Goal: Task Accomplishment & Management: Complete application form

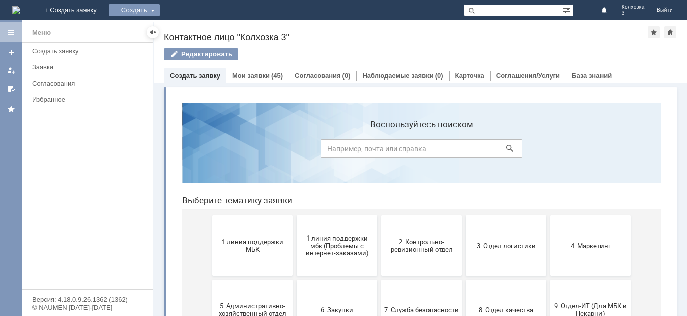
drag, startPoint x: 199, startPoint y: 8, endPoint x: 196, endPoint y: 15, distance: 7.9
click at [160, 8] on div "Создать" at bounding box center [134, 10] width 51 height 12
click at [187, 31] on link "Заявка" at bounding box center [149, 30] width 76 height 12
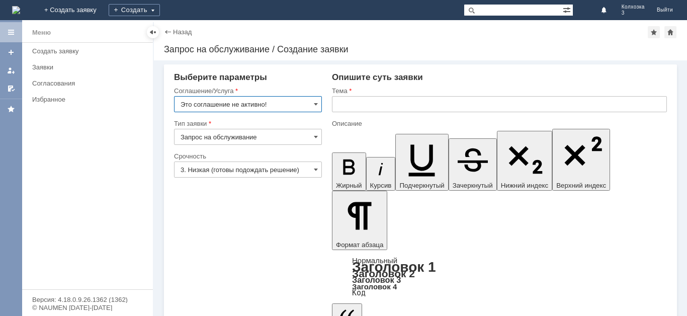
click at [318, 105] on input "Это соглашение не активно!" at bounding box center [248, 104] width 148 height 16
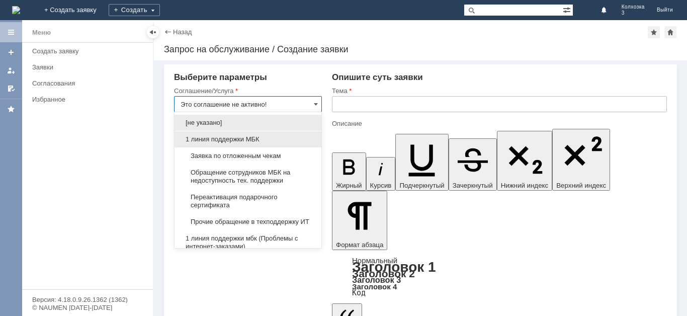
click at [230, 137] on span "1 линия поддержки МБК" at bounding box center [248, 139] width 135 height 8
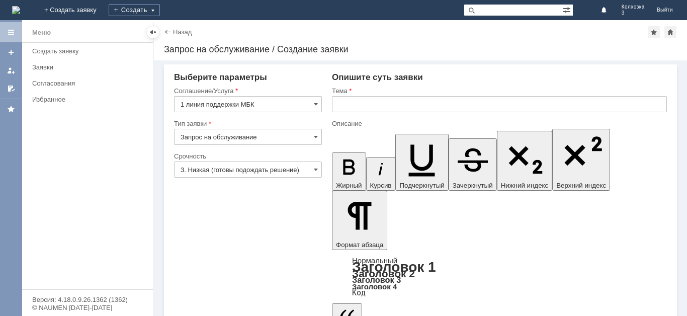
click at [320, 106] on input "1 линия поддержки МБК" at bounding box center [248, 104] width 148 height 16
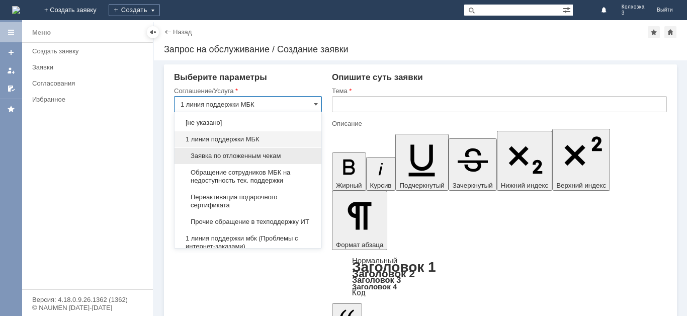
click at [246, 153] on span "Заявка по отложенным чекам" at bounding box center [248, 156] width 135 height 8
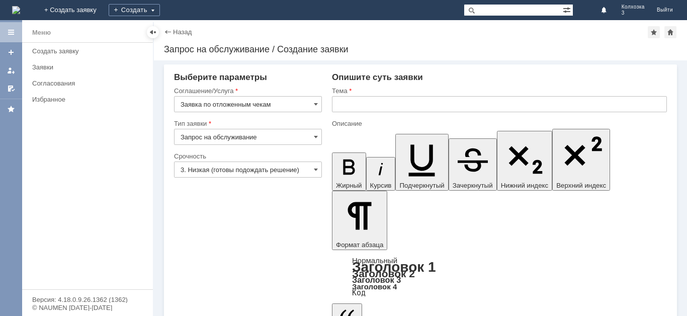
type input "Заявка по отложенным чекам"
click at [353, 100] on input "text" at bounding box center [499, 104] width 335 height 16
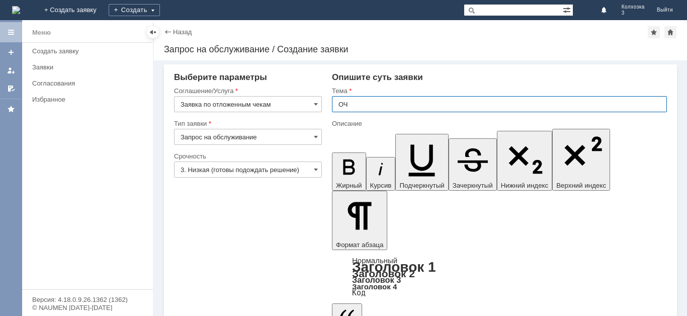
type input "ОЧ"
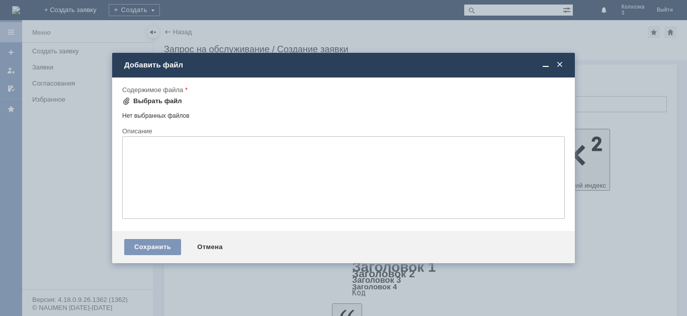
click at [137, 104] on div "Выбрать файл" at bounding box center [157, 101] width 49 height 8
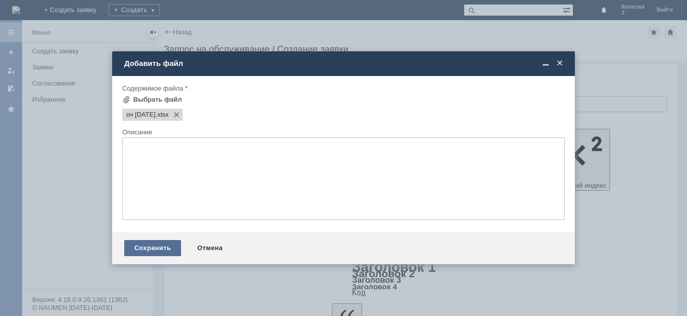
click at [139, 254] on div "Сохранить" at bounding box center [152, 248] width 57 height 16
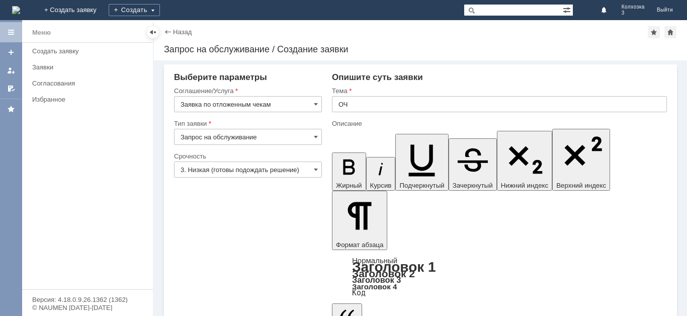
scroll to position [16, 0]
